Goal: Task Accomplishment & Management: Use online tool/utility

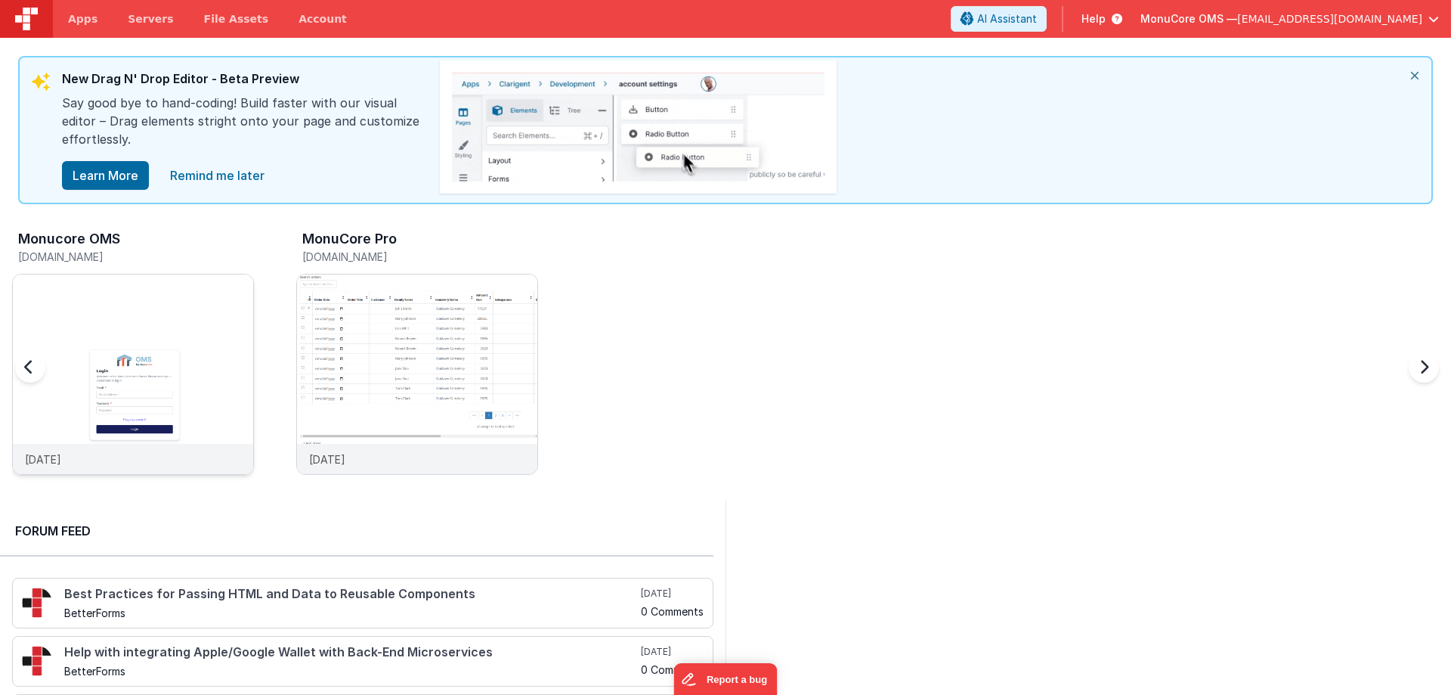
click at [212, 357] on img at bounding box center [133, 394] width 240 height 240
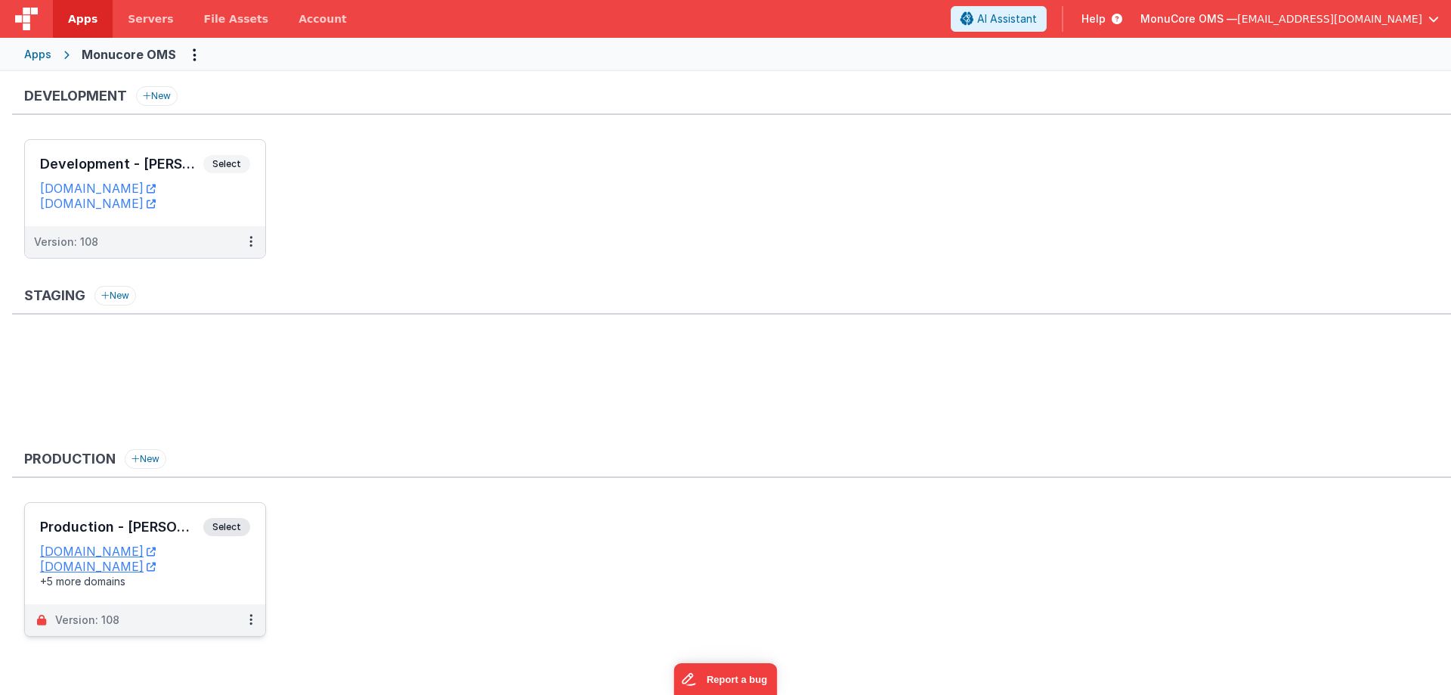
click at [184, 524] on h3 "Production - [PERSON_NAME]" at bounding box center [121, 526] width 163 height 15
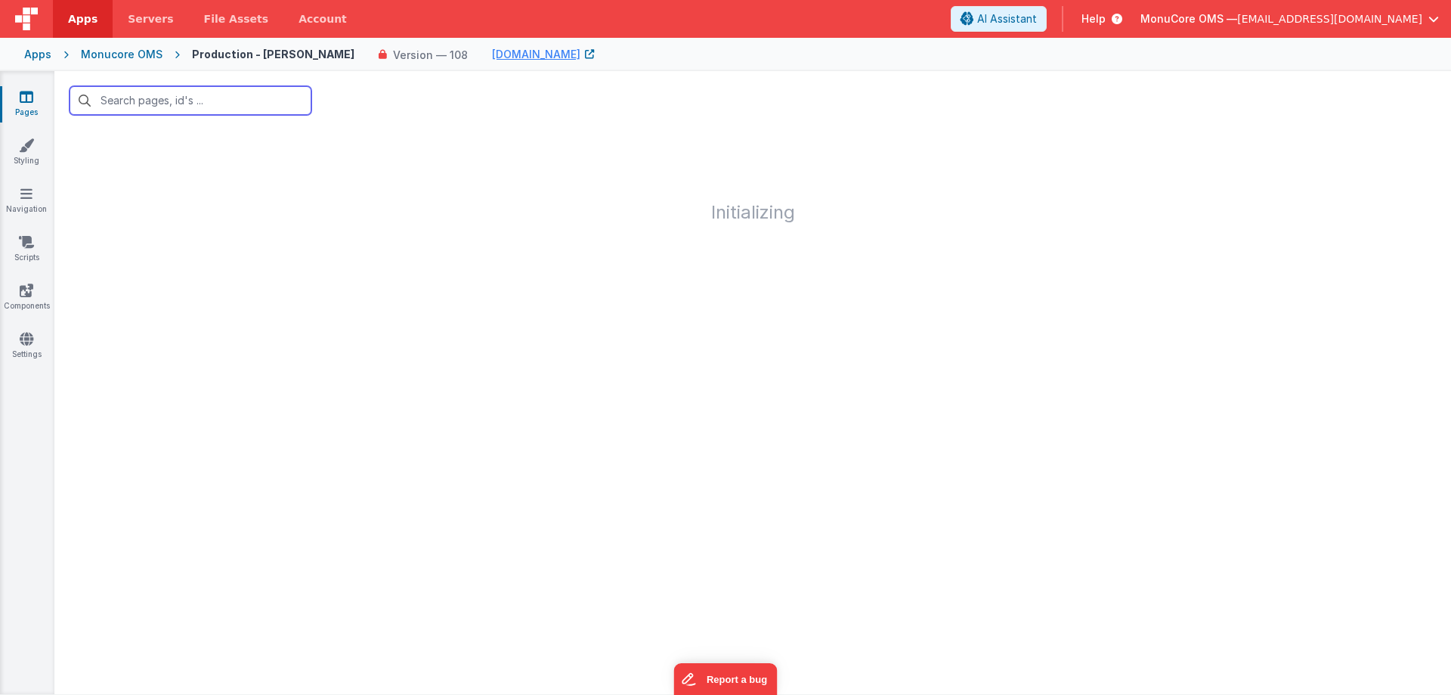
click at [233, 98] on input "text" at bounding box center [191, 100] width 242 height 29
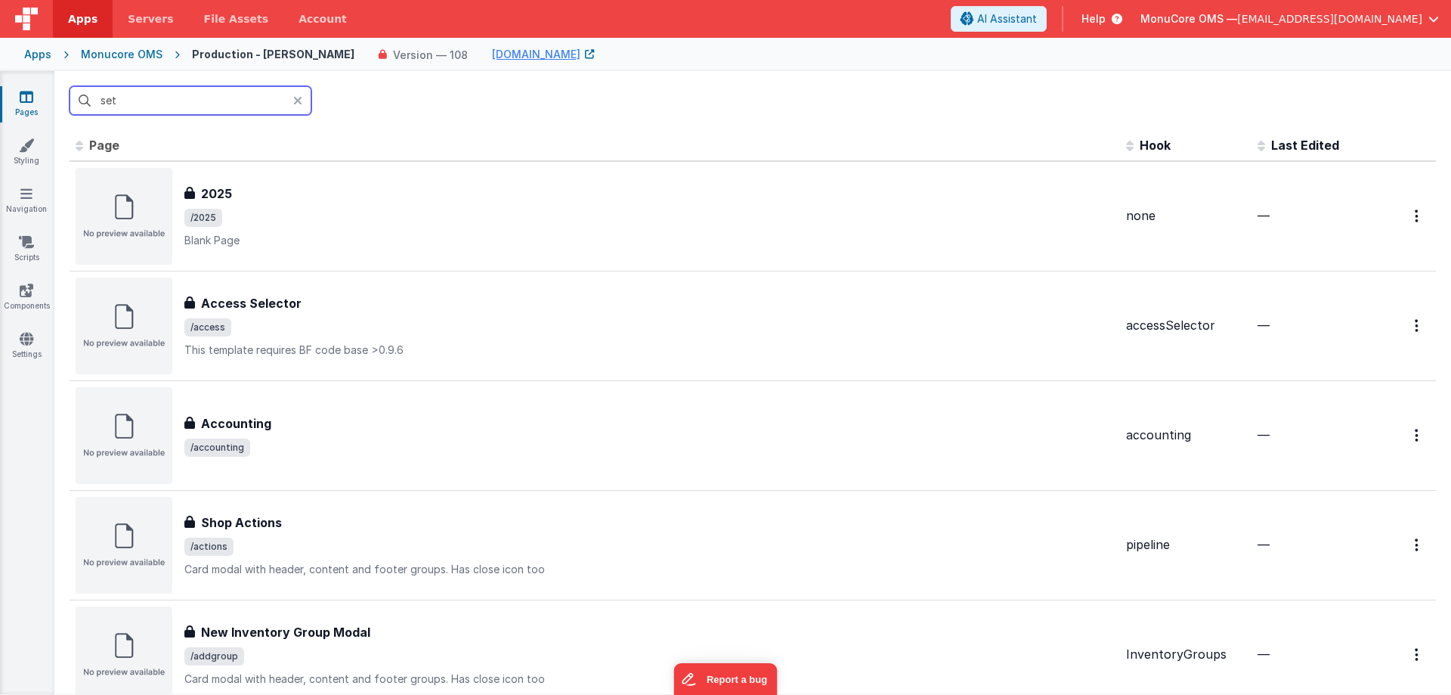
click at [153, 104] on input "set" at bounding box center [191, 100] width 242 height 29
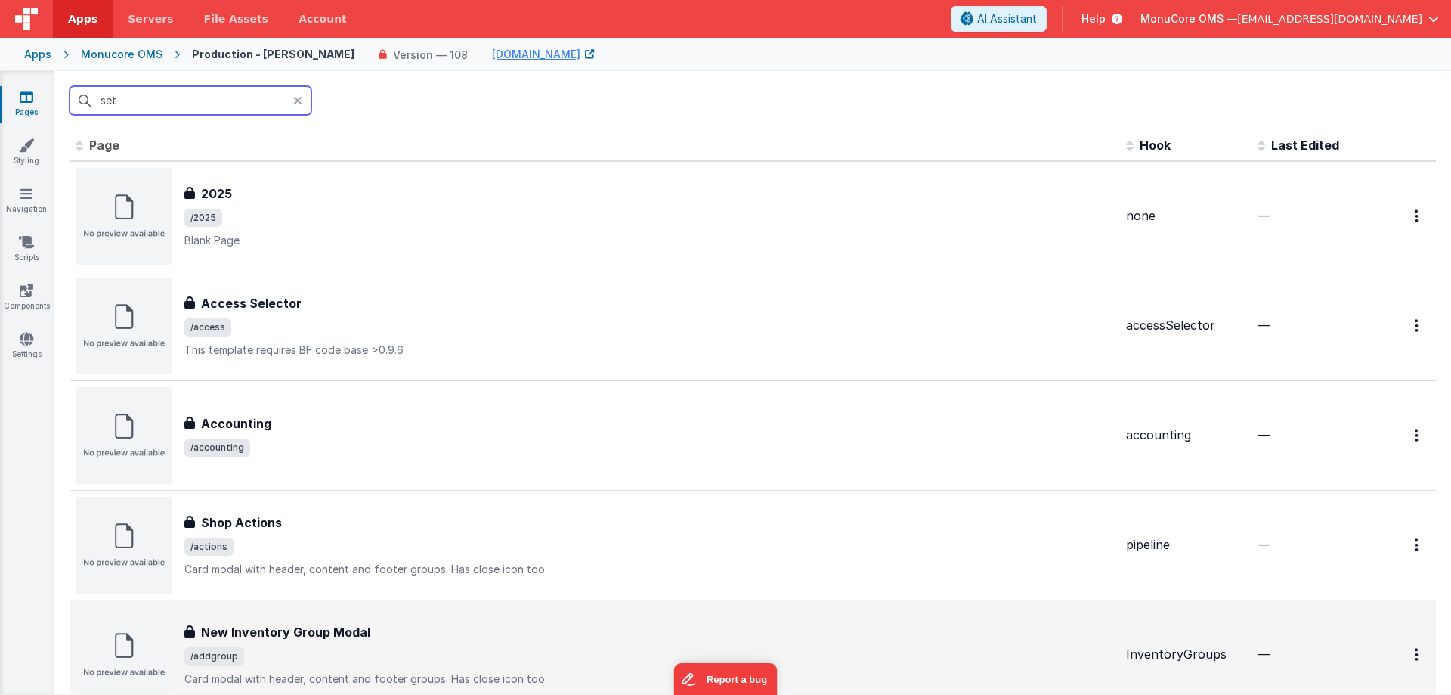
scroll to position [227, 0]
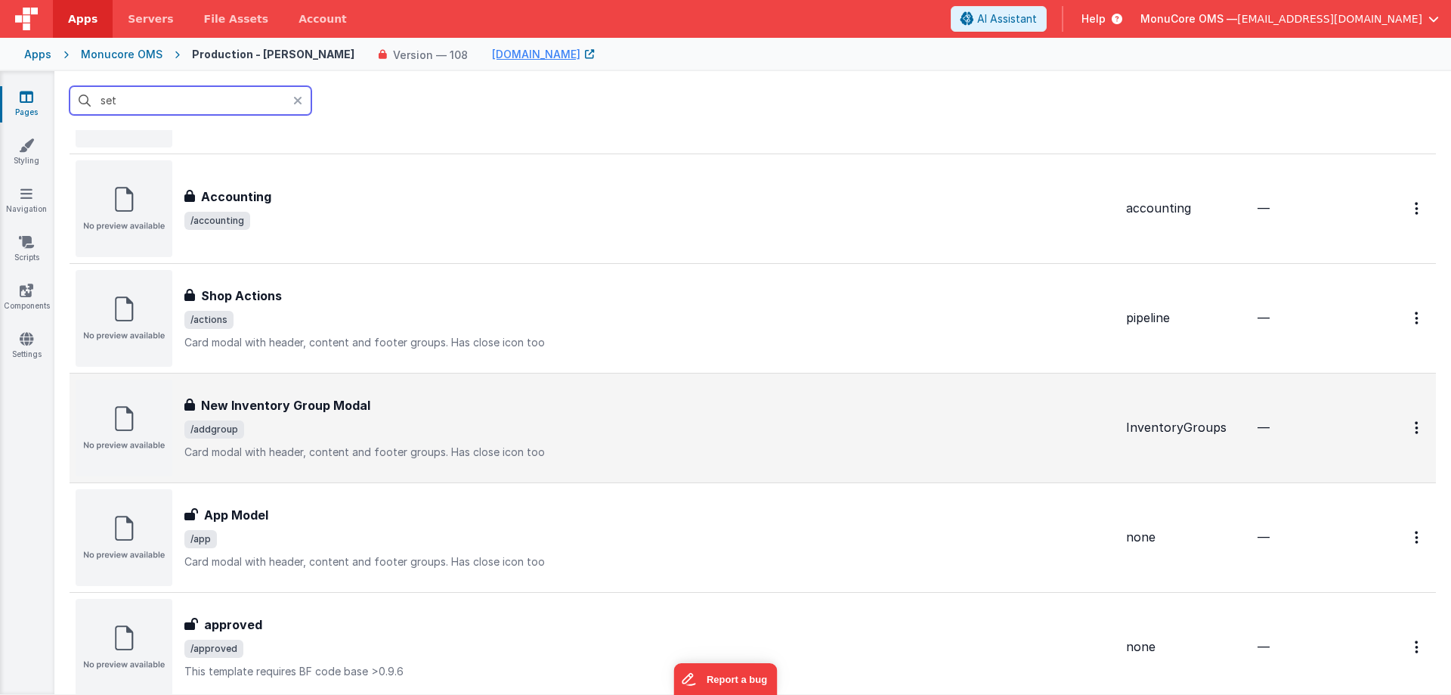
type input "set"
click at [349, 457] on p "Card modal with header, content and footer groups.Has close icon too" at bounding box center [649, 451] width 930 height 15
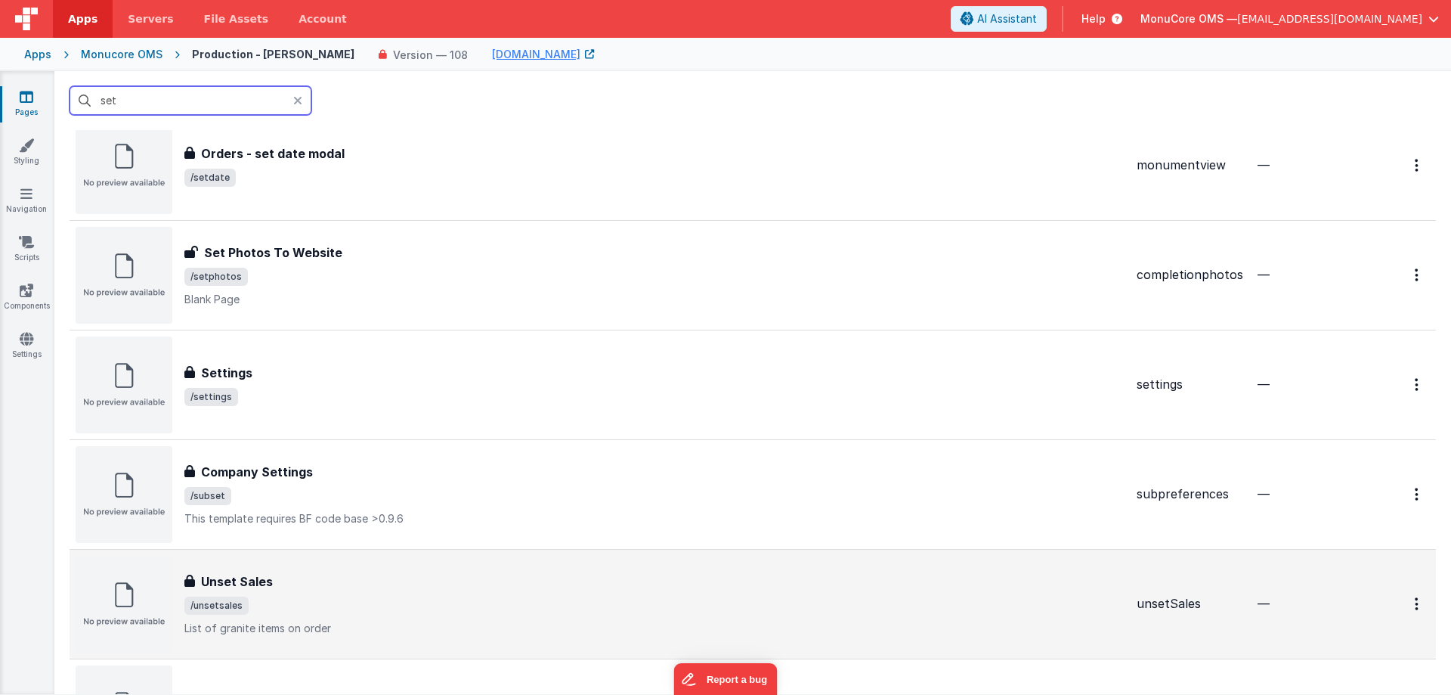
scroll to position [378, 0]
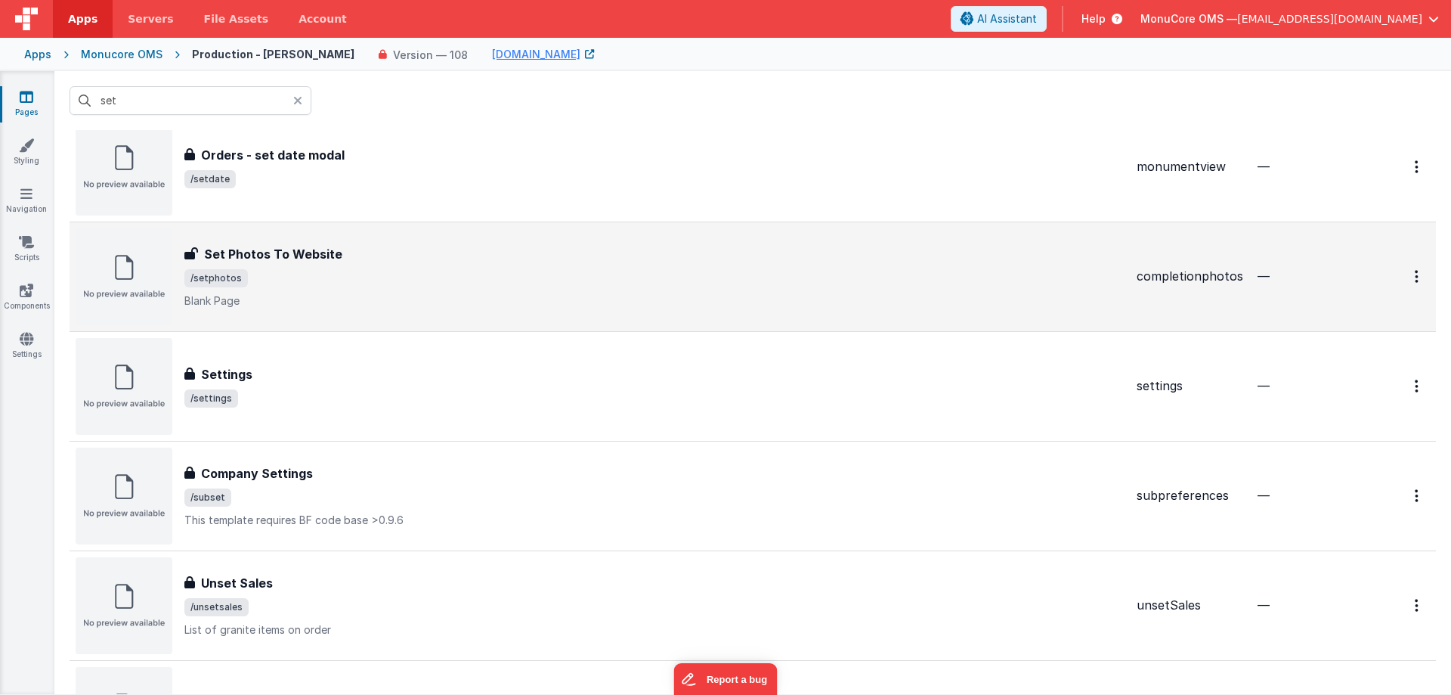
click at [420, 266] on div "Set Photos To Website Set Photos To Website /setphotos Blank Page" at bounding box center [654, 276] width 940 height 63
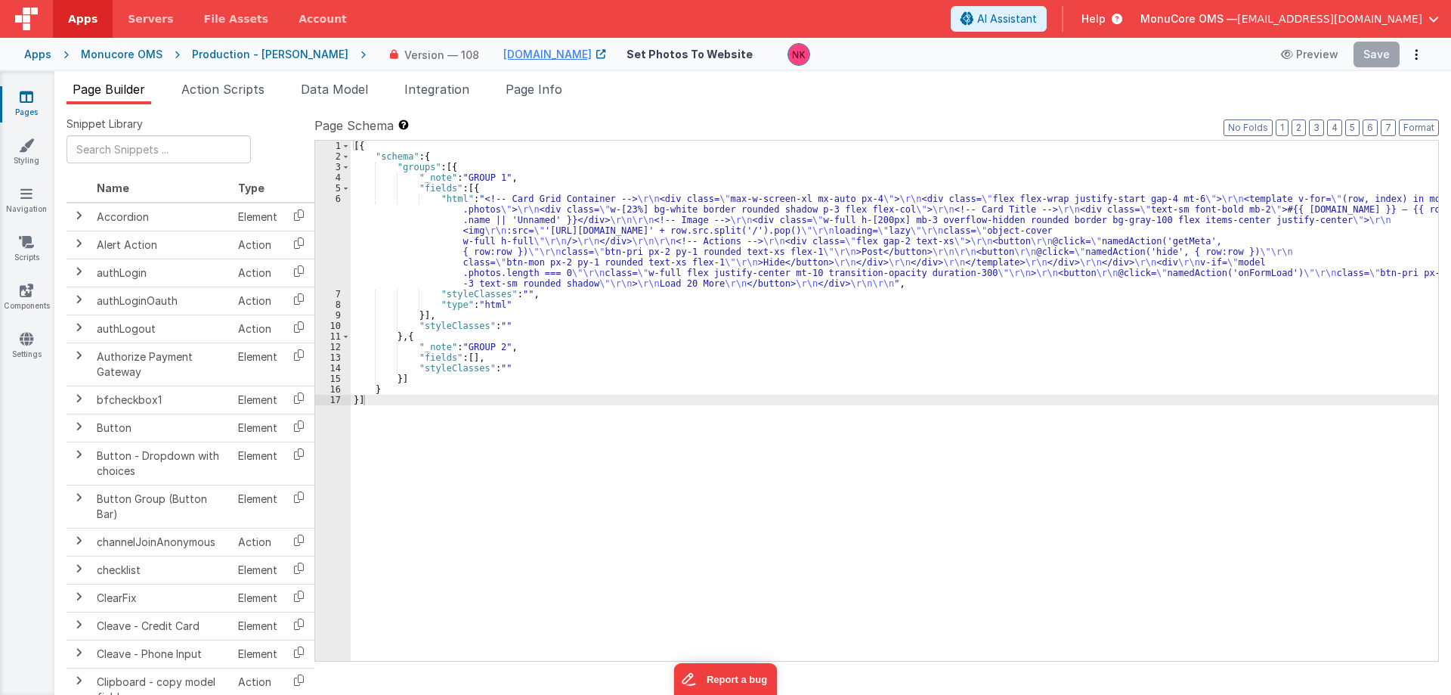
click at [406, 234] on div "[{ "schema" : { "groups" : [{ "_note" : "GROUP 1" , "fields" : [{ "html" : "<!-…" at bounding box center [894, 411] width 1087 height 541
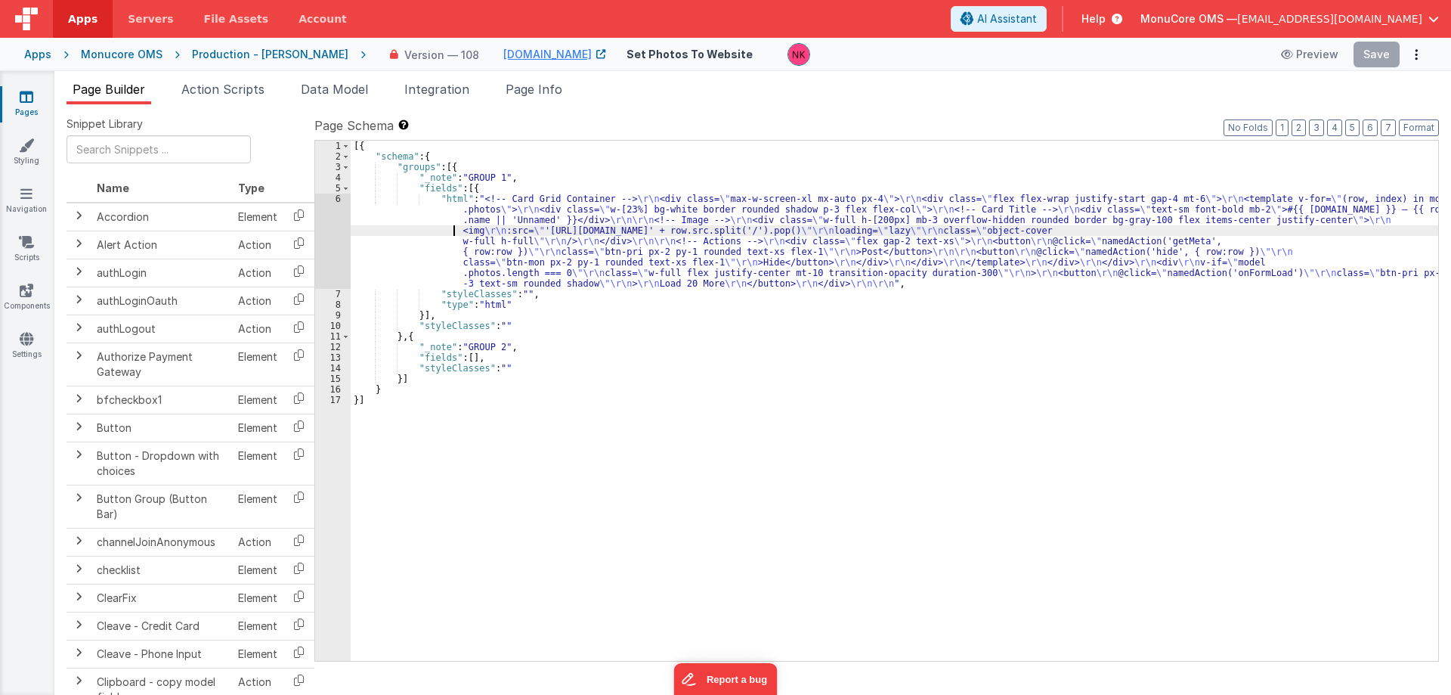
click at [329, 241] on div "6" at bounding box center [333, 240] width 36 height 95
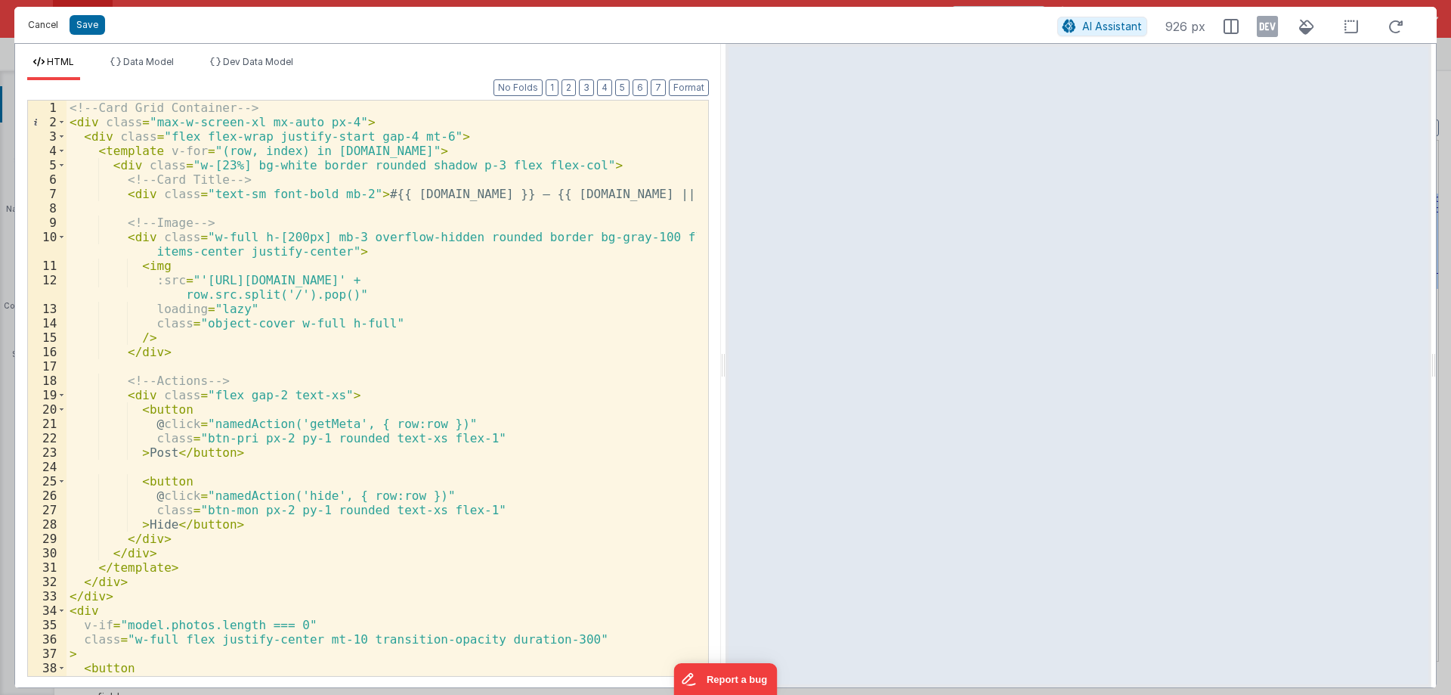
click at [51, 28] on button "Cancel" at bounding box center [42, 24] width 45 height 21
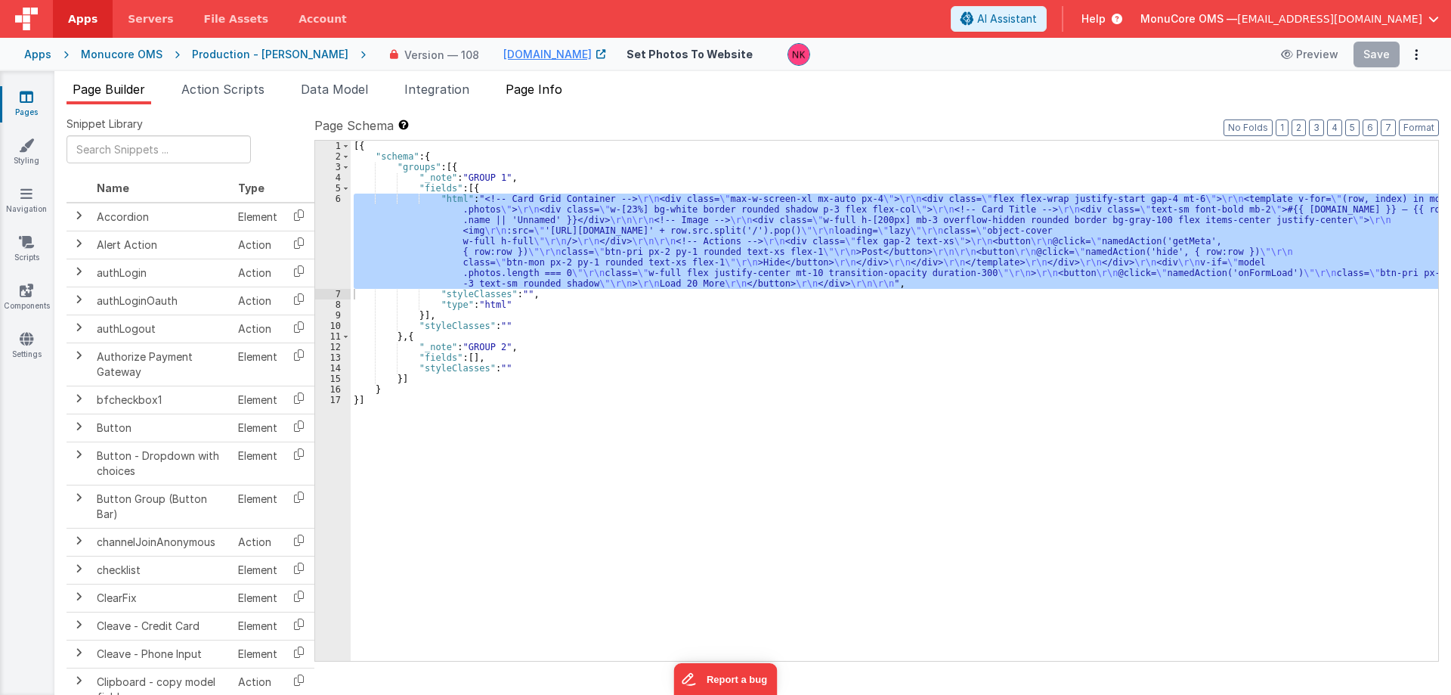
click at [547, 87] on span "Page Info" at bounding box center [534, 89] width 57 height 15
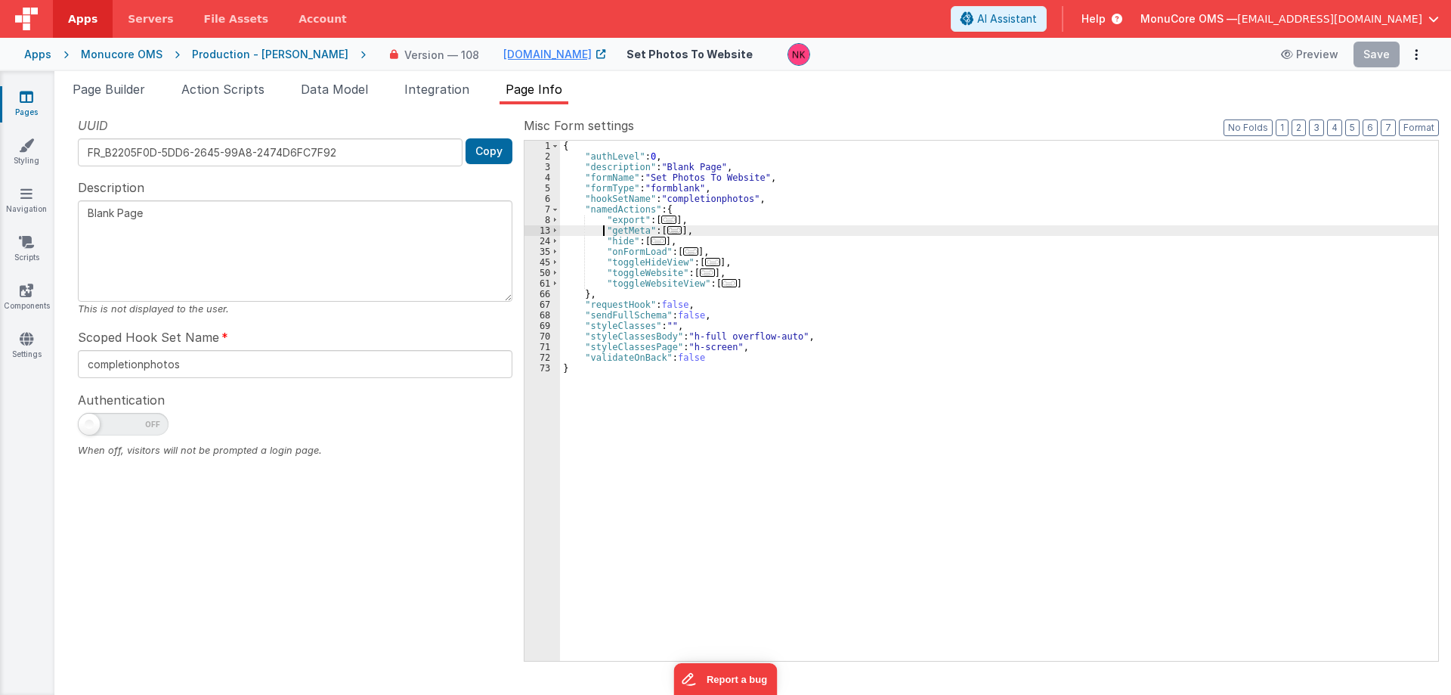
drag, startPoint x: 603, startPoint y: 231, endPoint x: 589, endPoint y: 231, distance: 14.4
click at [602, 231] on div "{ "authLevel" : 0 , "description" : "Blank Page" , "formName" : "Set Photos To …" at bounding box center [999, 411] width 878 height 541
click at [551, 229] on span at bounding box center [555, 230] width 8 height 11
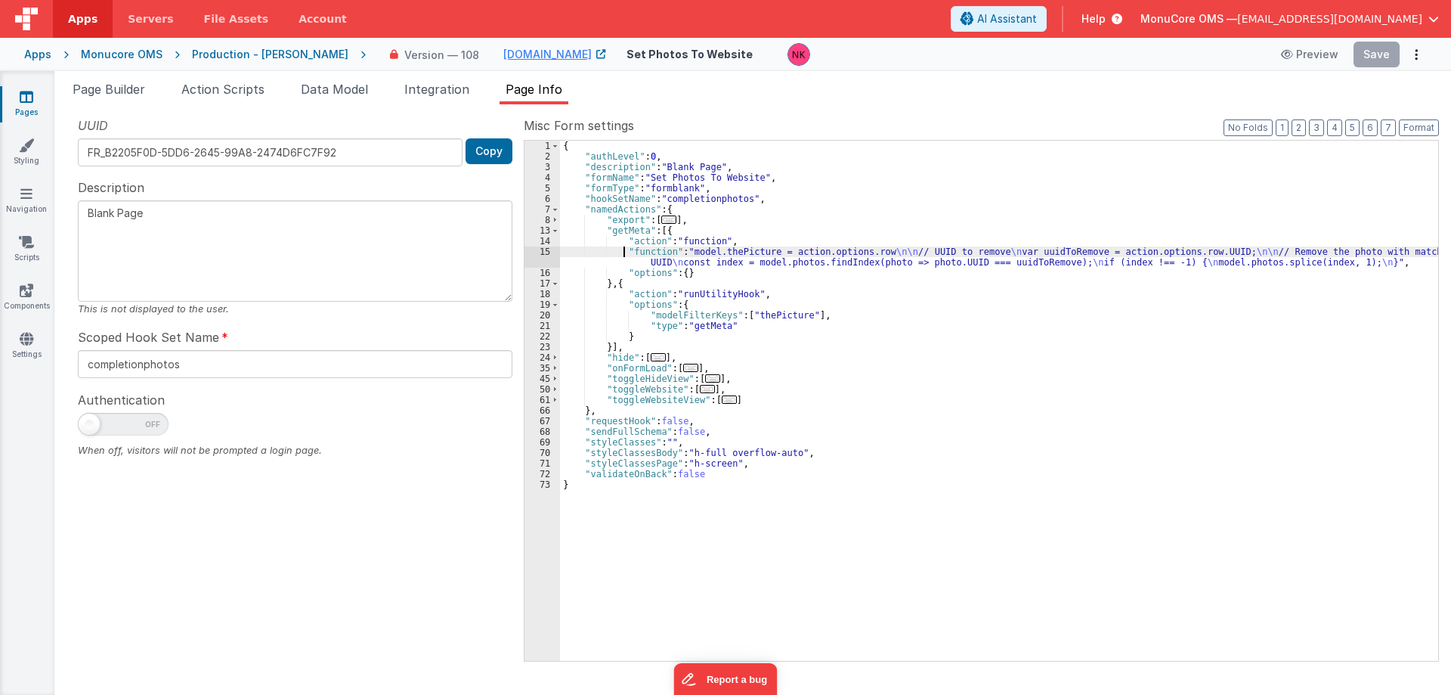
click at [624, 252] on div "{ "authLevel" : 0 , "description" : "Blank Page" , "formName" : "Set Photos To …" at bounding box center [999, 411] width 878 height 541
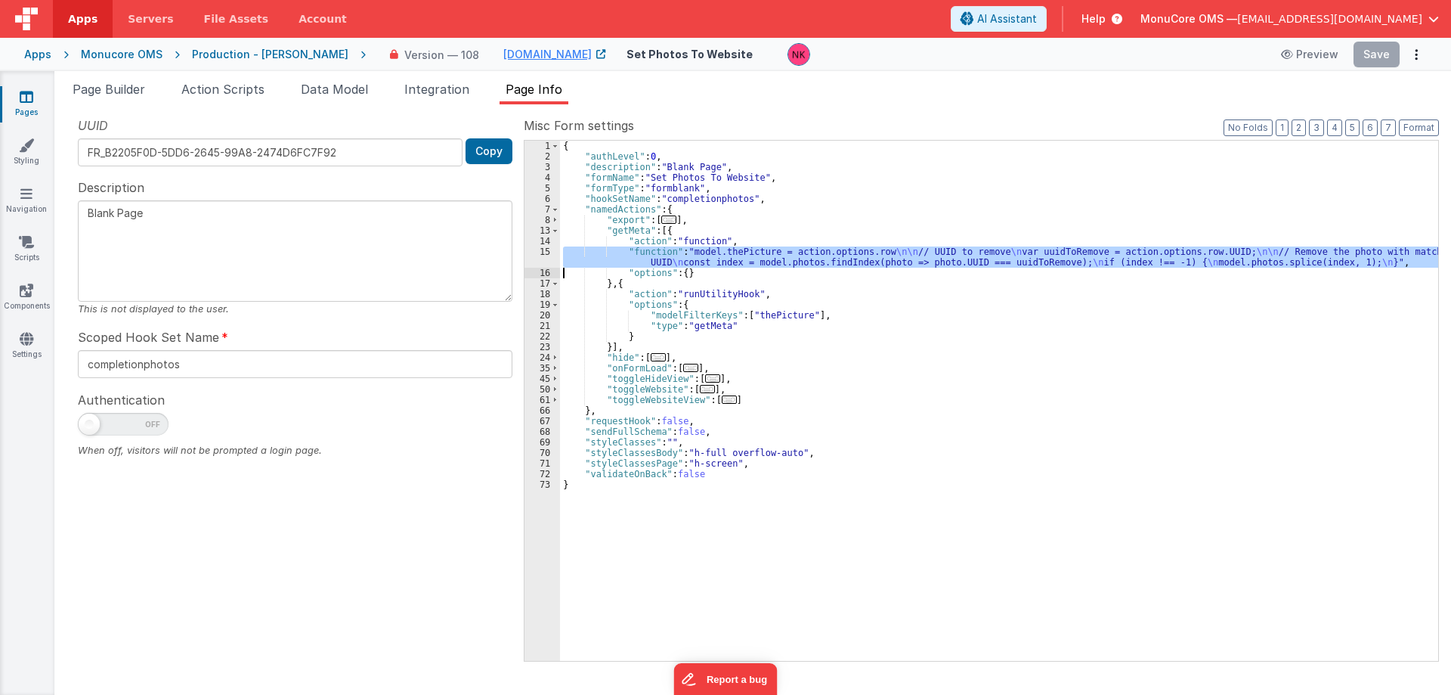
click at [537, 260] on div "15" at bounding box center [542, 256] width 36 height 21
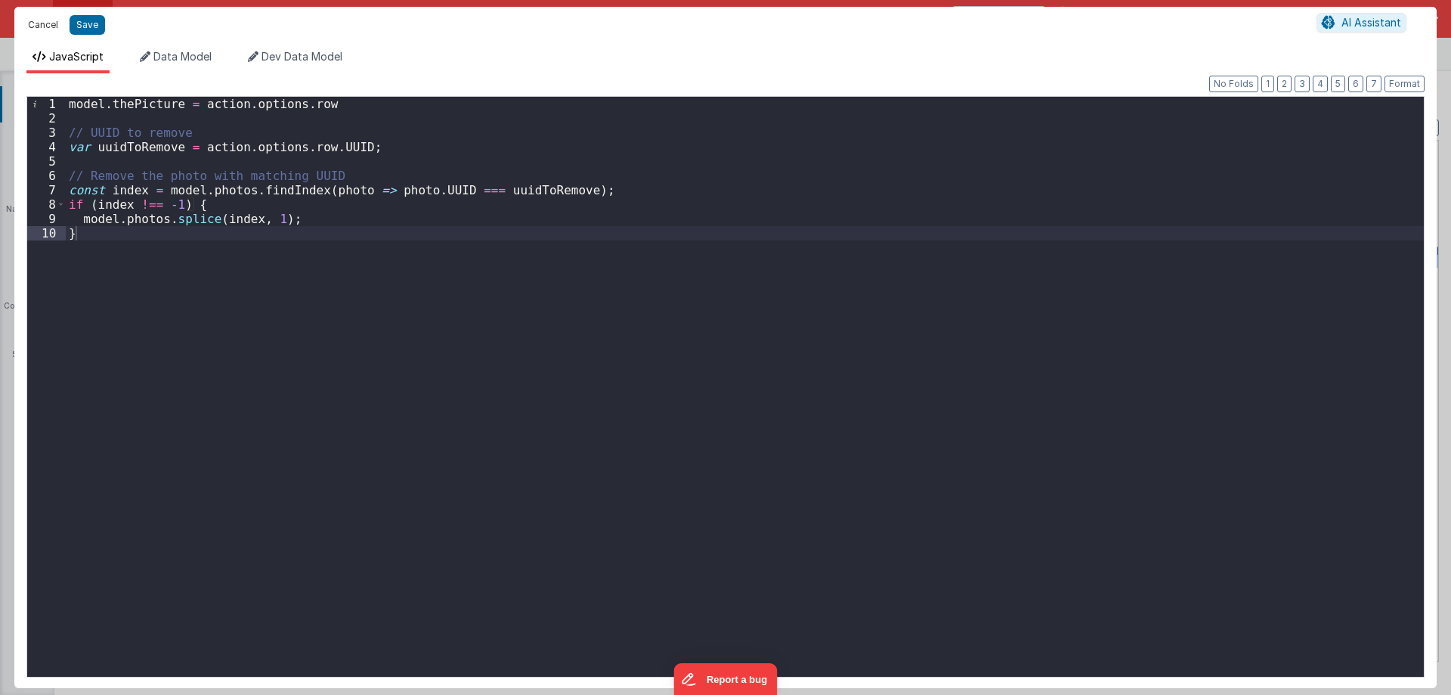
click at [48, 27] on button "Cancel" at bounding box center [42, 24] width 45 height 21
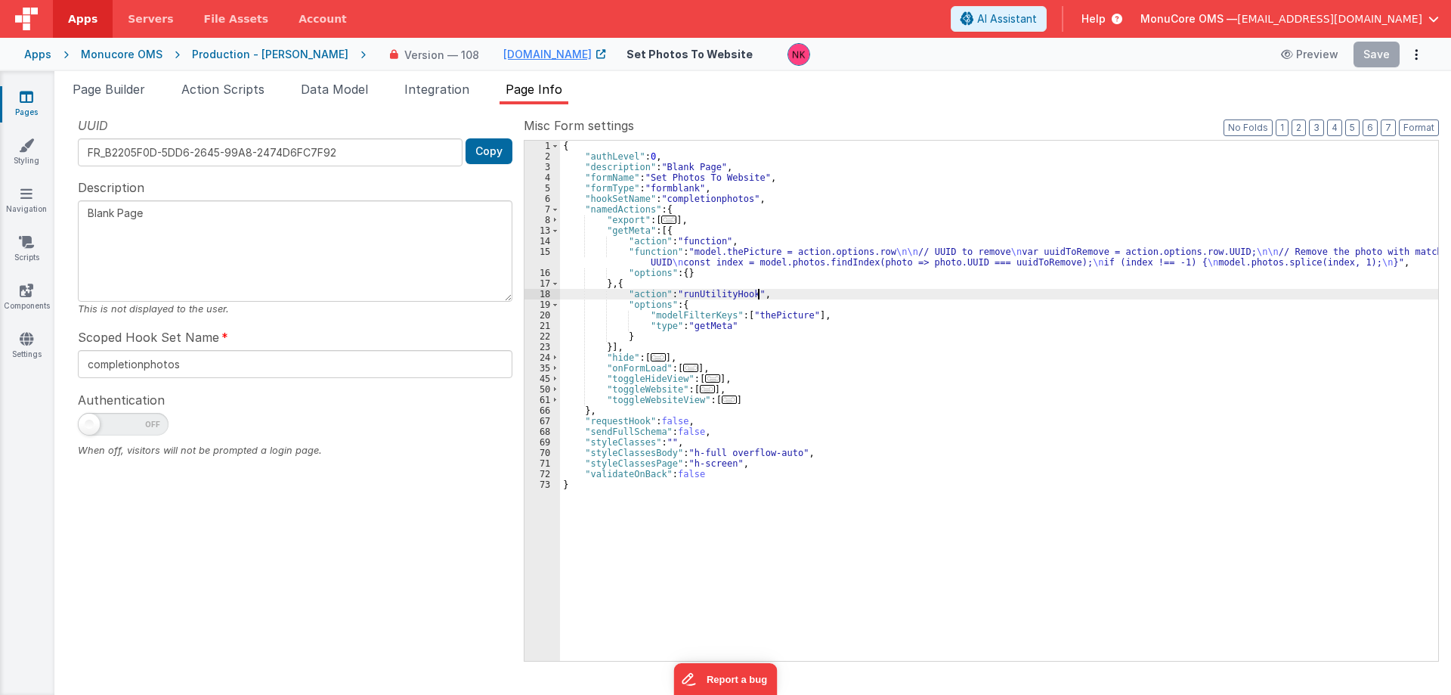
click at [788, 291] on div "{ "authLevel" : 0 , "description" : "Blank Page" , "formName" : "Set Photos To …" at bounding box center [999, 411] width 878 height 541
click at [818, 312] on div "{ "authLevel" : 0 , "description" : "Blank Page" , "formName" : "Set Photos To …" at bounding box center [999, 411] width 878 height 541
click at [750, 331] on div "{ "authLevel" : 0 , "description" : "Blank Page" , "formName" : "Set Photos To …" at bounding box center [999, 411] width 878 height 541
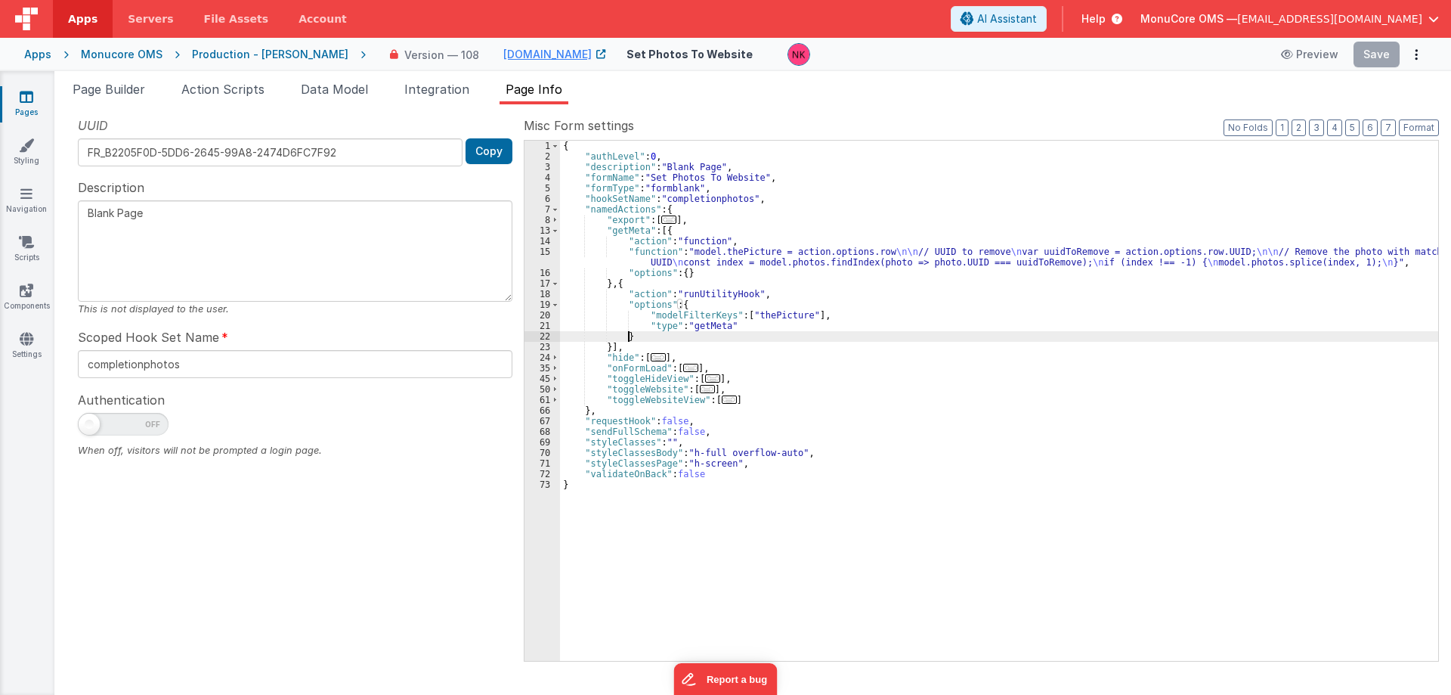
click at [744, 326] on div "{ "authLevel" : 0 , "description" : "Blank Page" , "formName" : "Set Photos To …" at bounding box center [999, 411] width 878 height 541
